Goal: Find specific page/section: Find specific page/section

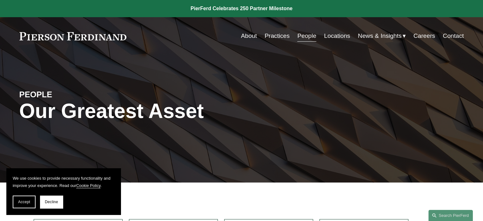
click at [277, 37] on link "Practices" at bounding box center [277, 36] width 25 height 12
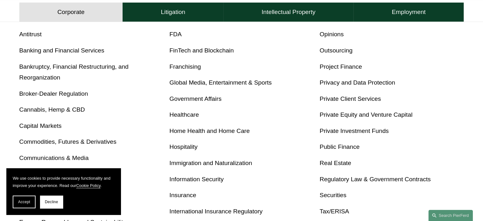
scroll to position [159, 0]
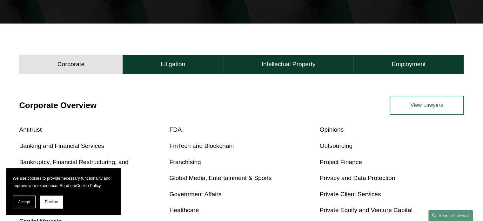
click at [432, 109] on link "View Lawyers" at bounding box center [427, 105] width 74 height 19
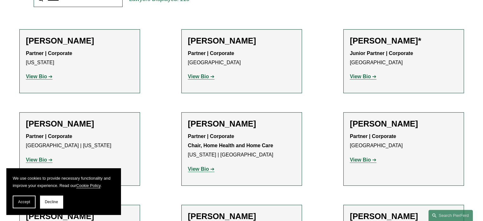
scroll to position [159, 0]
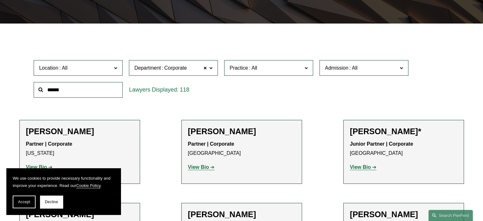
click at [112, 69] on label "Location" at bounding box center [78, 68] width 89 height 16
click at [0, 0] on link "[GEOGRAPHIC_DATA]" at bounding box center [0, 0] width 0 height 0
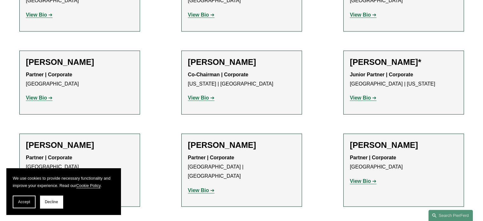
scroll to position [551, 0]
